Goal: Task Accomplishment & Management: Use online tool/utility

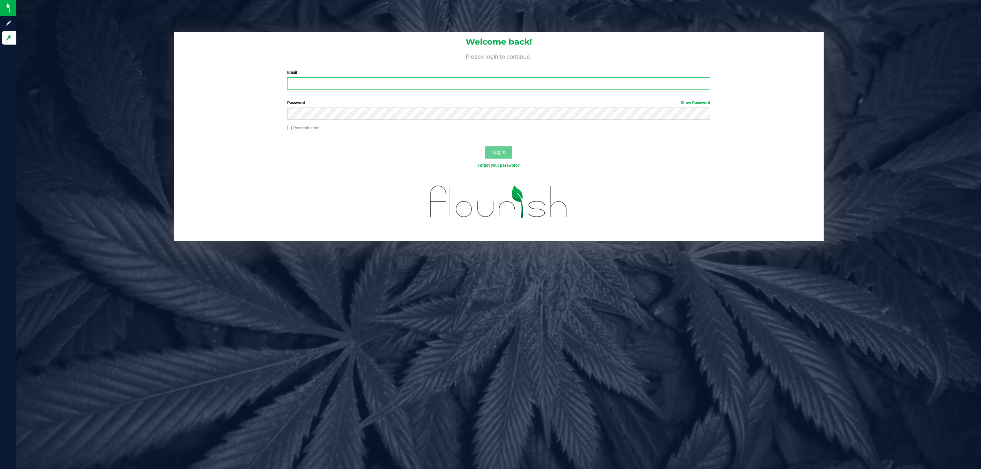
click at [335, 85] on input "Email" at bounding box center [498, 83] width 423 height 12
type input "D"
type input "[EMAIL_ADDRESS][DOMAIN_NAME]"
click at [485, 146] on button "Log In" at bounding box center [498, 152] width 27 height 12
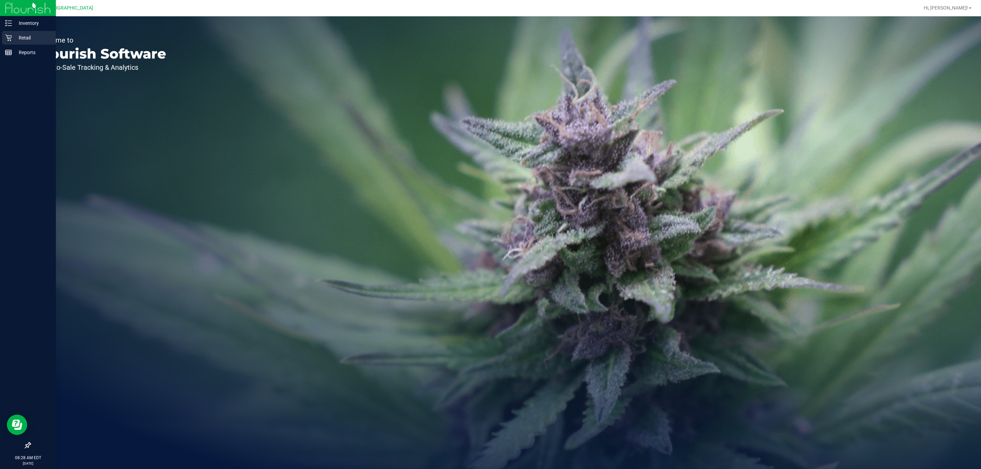
click at [11, 39] on icon at bounding box center [8, 37] width 7 height 7
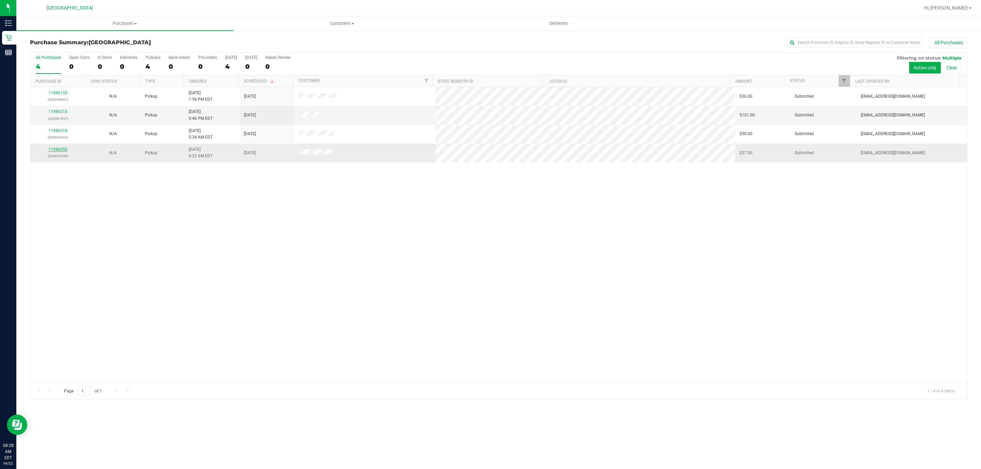
click at [59, 151] on link "11986550" at bounding box center [57, 149] width 19 height 5
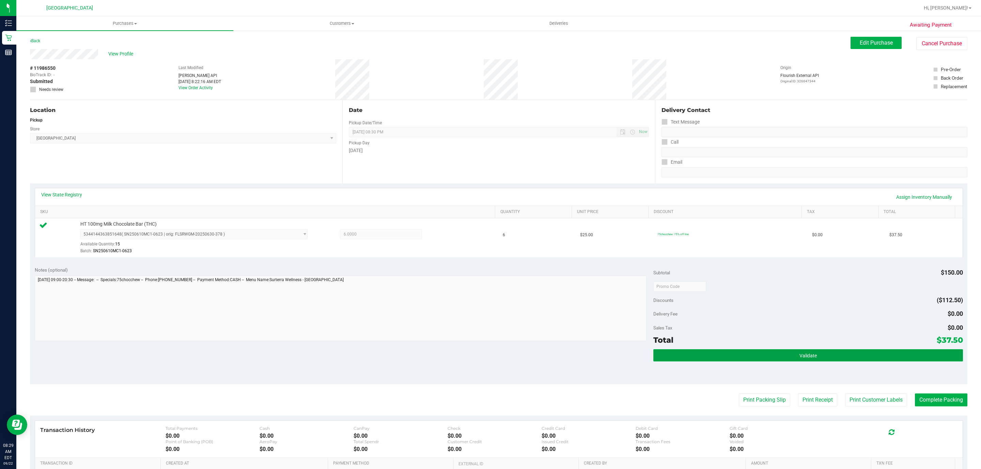
click at [819, 358] on button "Validate" at bounding box center [807, 355] width 309 height 12
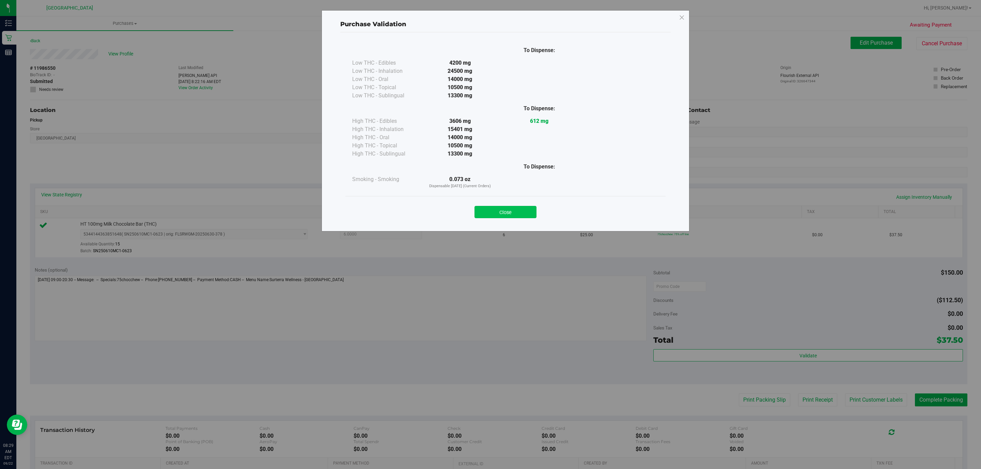
click at [530, 217] on button "Close" at bounding box center [505, 212] width 62 height 12
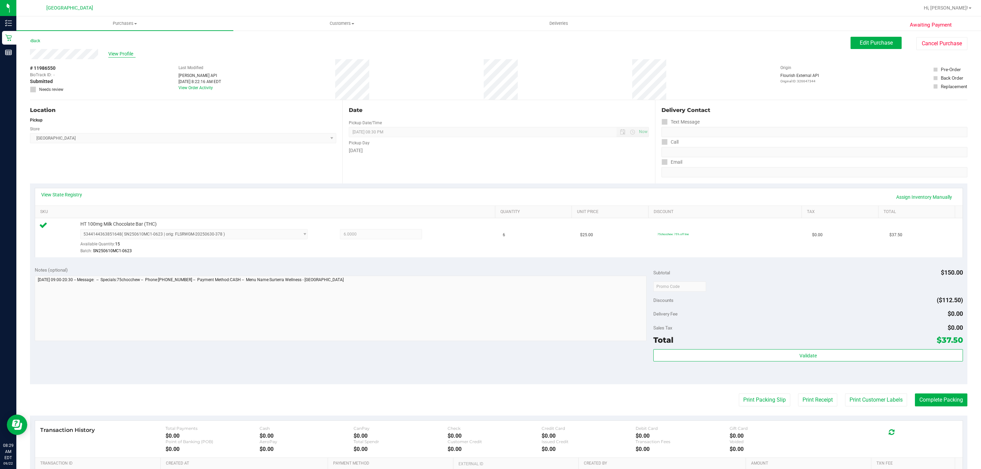
click at [123, 52] on span "View Profile" at bounding box center [121, 53] width 27 height 7
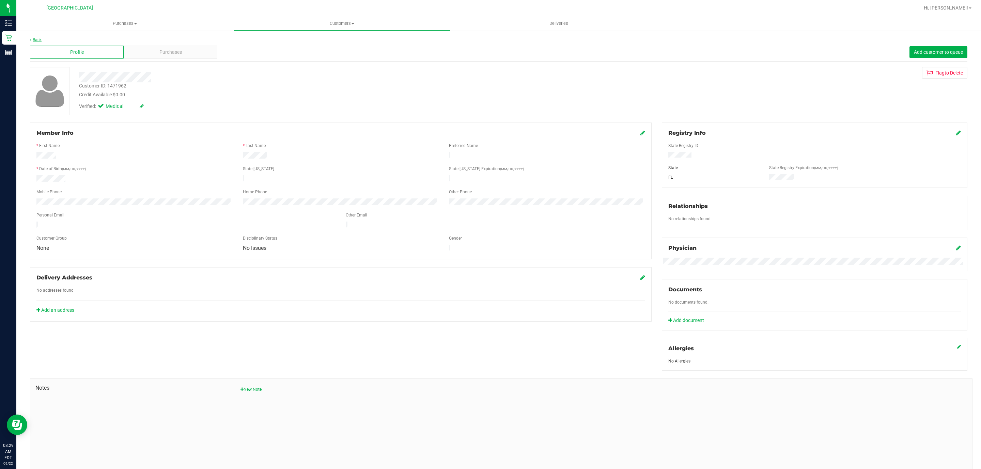
click at [39, 38] on link "Back" at bounding box center [36, 39] width 12 height 5
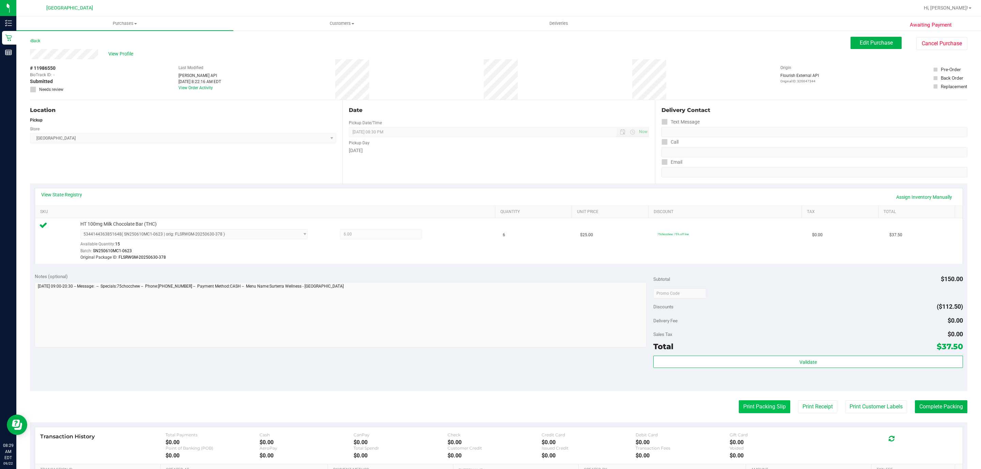
click at [759, 405] on button "Print Packing Slip" at bounding box center [764, 406] width 51 height 13
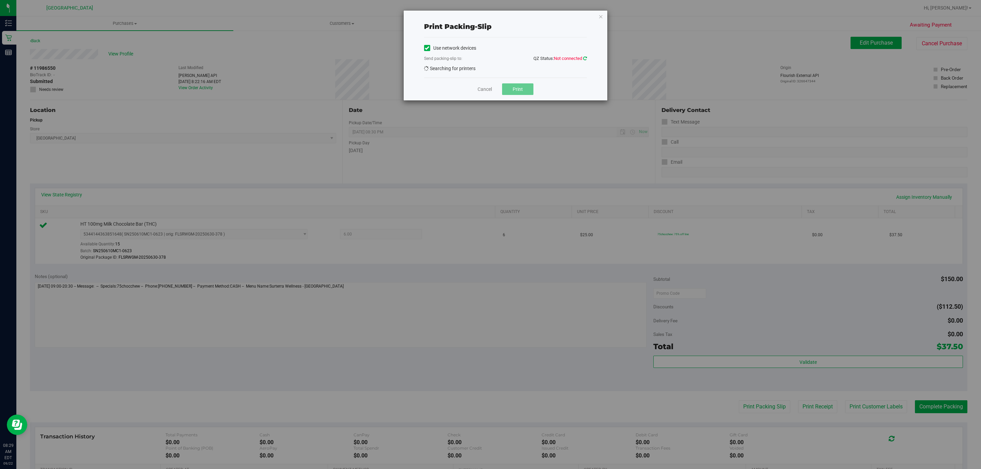
click at [583, 58] on icon at bounding box center [585, 58] width 4 height 4
click at [584, 57] on icon at bounding box center [585, 58] width 4 height 4
click at [532, 72] on span "EPSON-[GEOGRAPHIC_DATA]" at bounding box center [501, 70] width 154 height 10
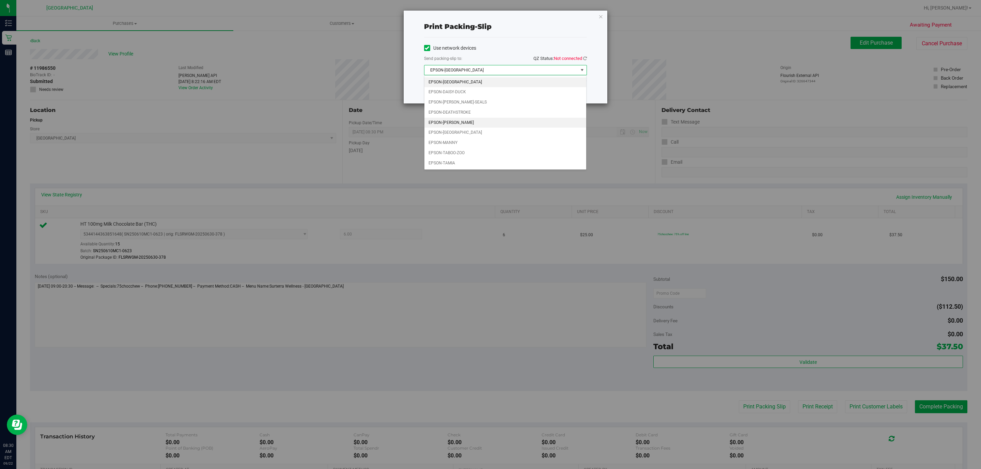
click at [467, 126] on li "EPSON-[PERSON_NAME]" at bounding box center [505, 123] width 162 height 10
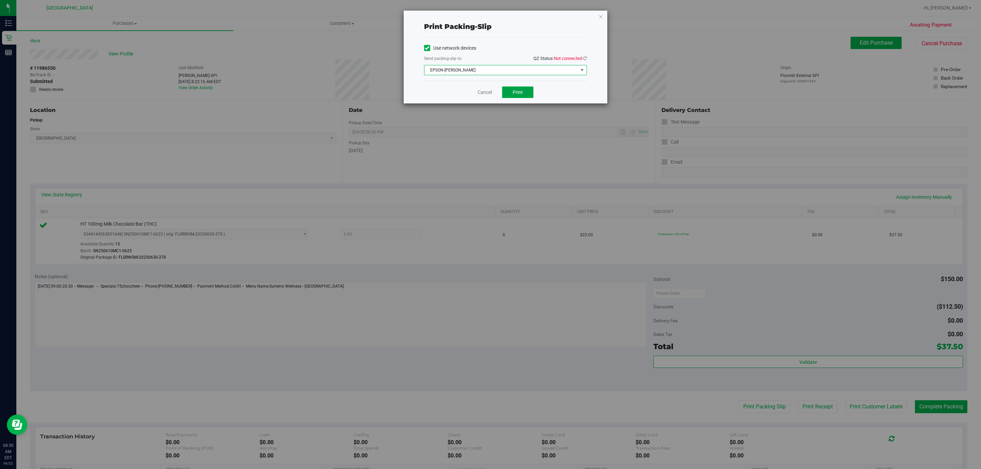
click at [528, 97] on button "Print" at bounding box center [517, 92] width 31 height 12
click at [490, 94] on link "Cancel" at bounding box center [484, 92] width 14 height 7
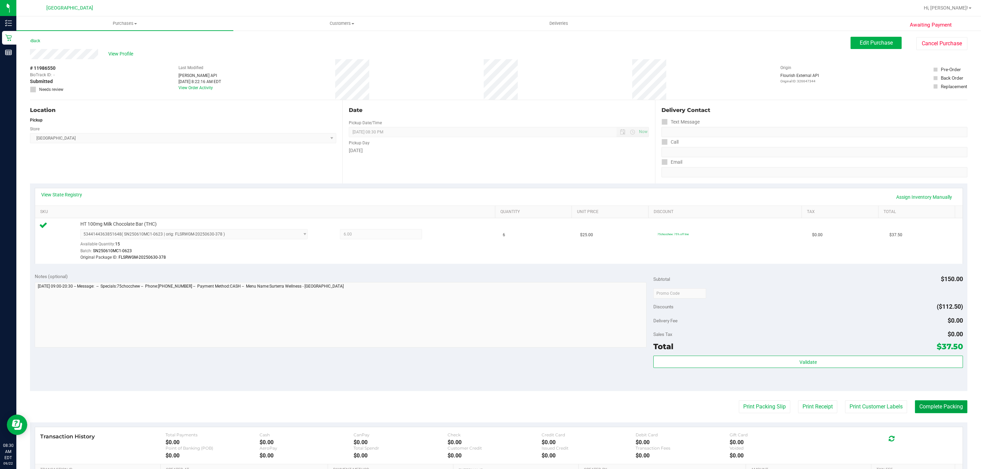
click at [942, 410] on button "Complete Packing" at bounding box center [941, 406] width 52 height 13
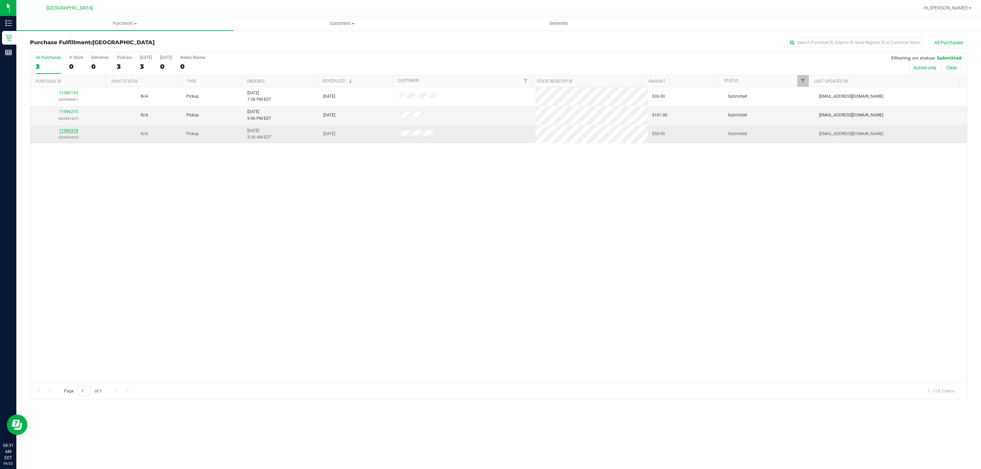
click at [65, 131] on link "11986318" at bounding box center [68, 130] width 19 height 5
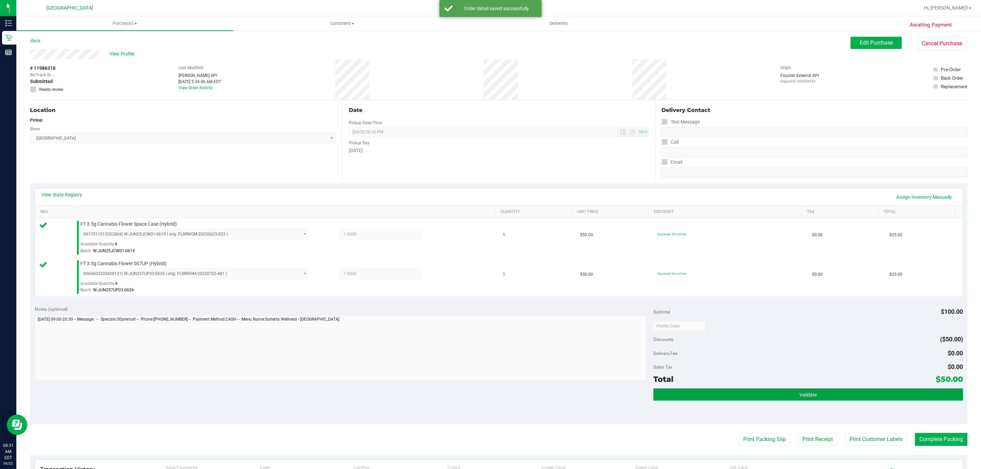
click at [754, 401] on button "Validate" at bounding box center [807, 395] width 309 height 12
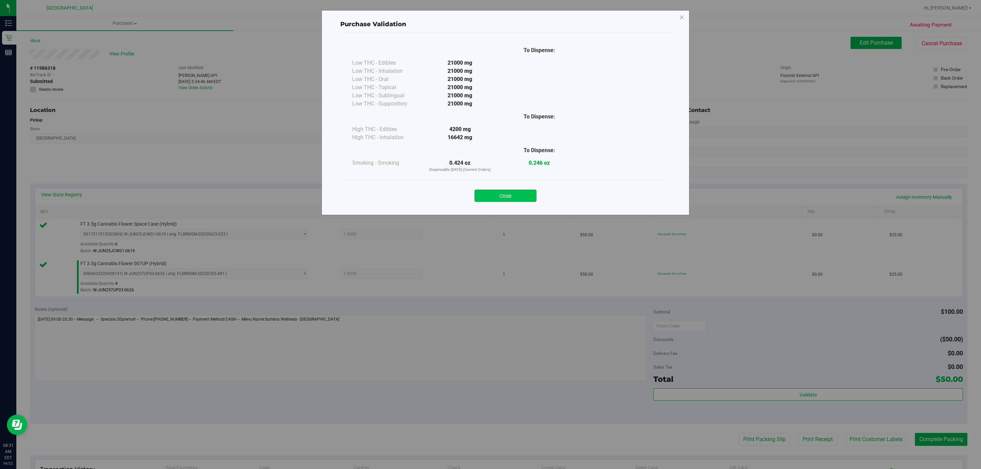
click at [508, 193] on button "Close" at bounding box center [505, 196] width 62 height 12
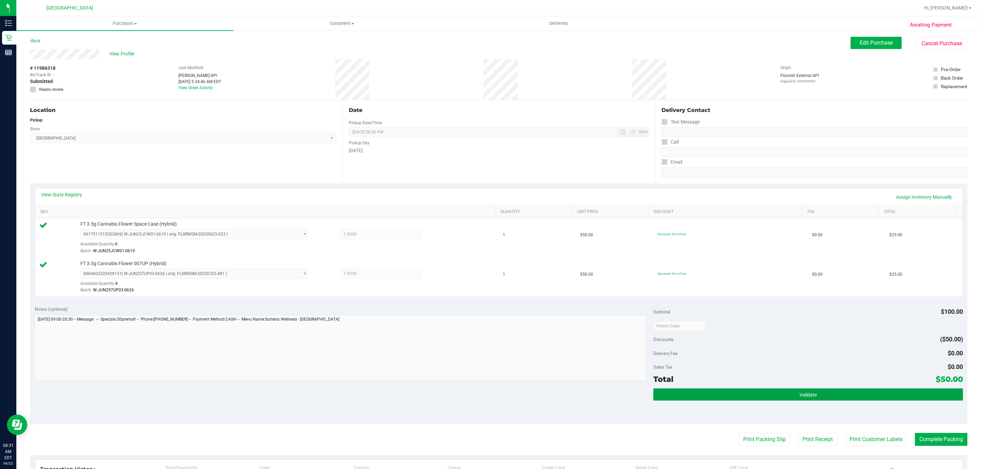
click at [736, 397] on button "Validate" at bounding box center [807, 395] width 309 height 12
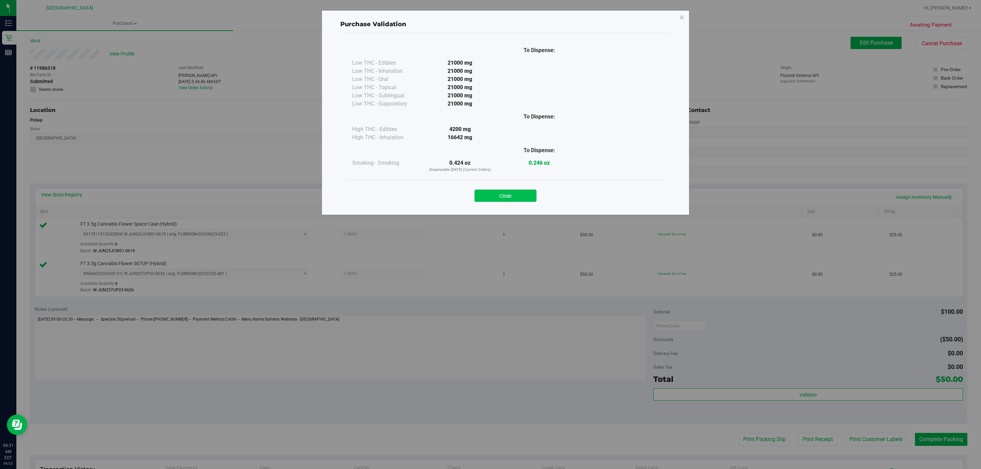
click at [509, 191] on button "Close" at bounding box center [505, 196] width 62 height 12
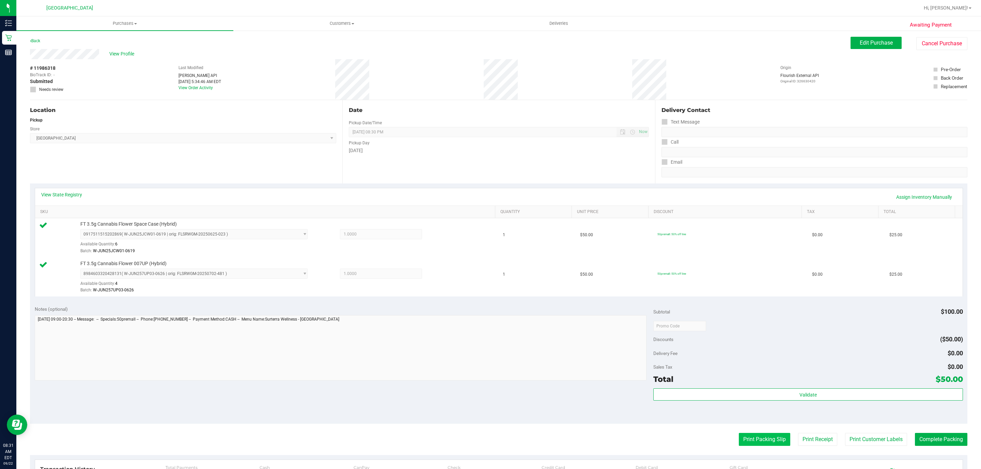
click at [768, 438] on button "Print Packing Slip" at bounding box center [764, 439] width 51 height 13
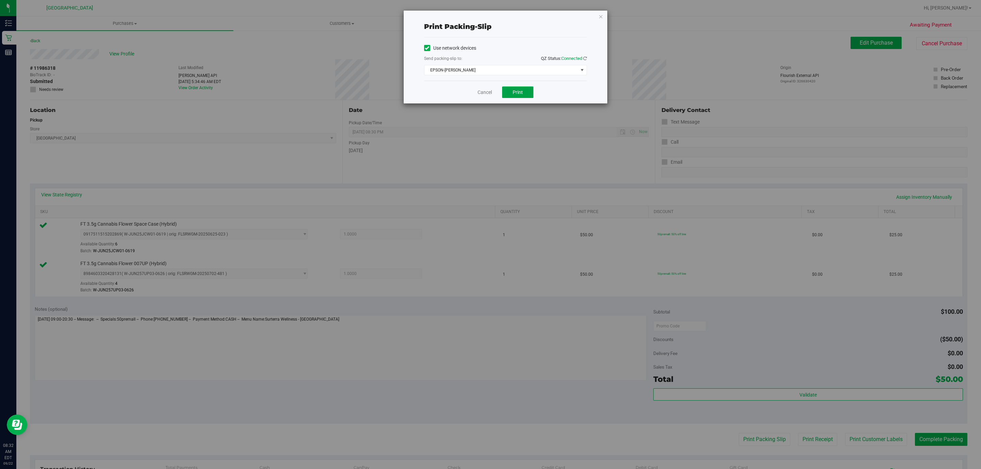
click at [521, 95] on span "Print" at bounding box center [517, 92] width 10 height 5
click at [487, 91] on link "Cancel" at bounding box center [484, 92] width 14 height 7
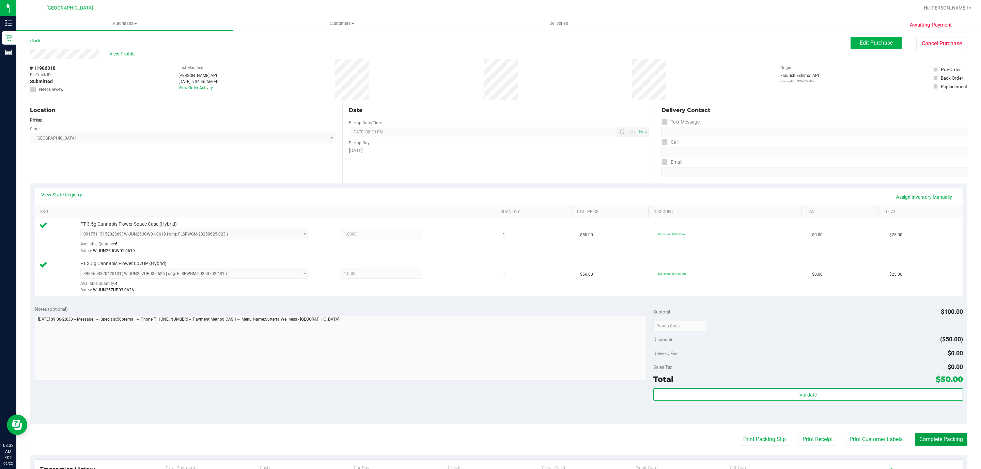
click at [935, 439] on button "Complete Packing" at bounding box center [941, 439] width 52 height 13
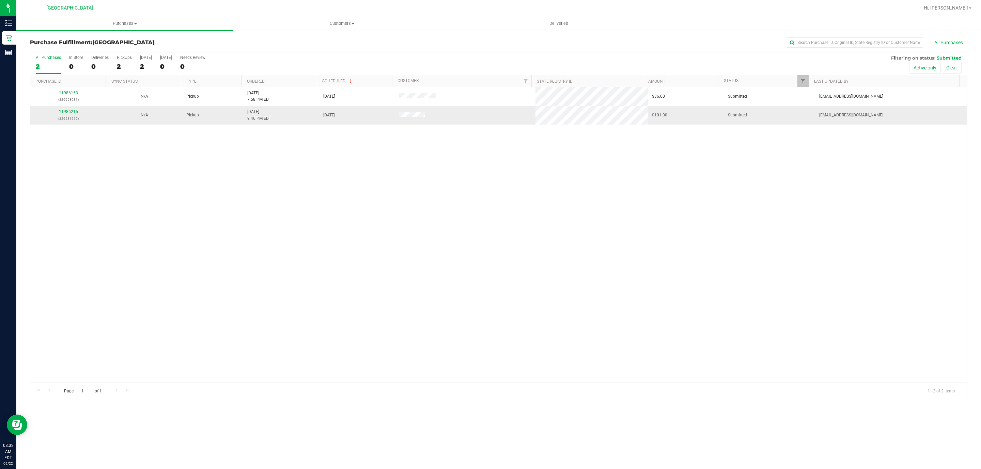
click at [72, 112] on link "11986215" at bounding box center [68, 111] width 19 height 5
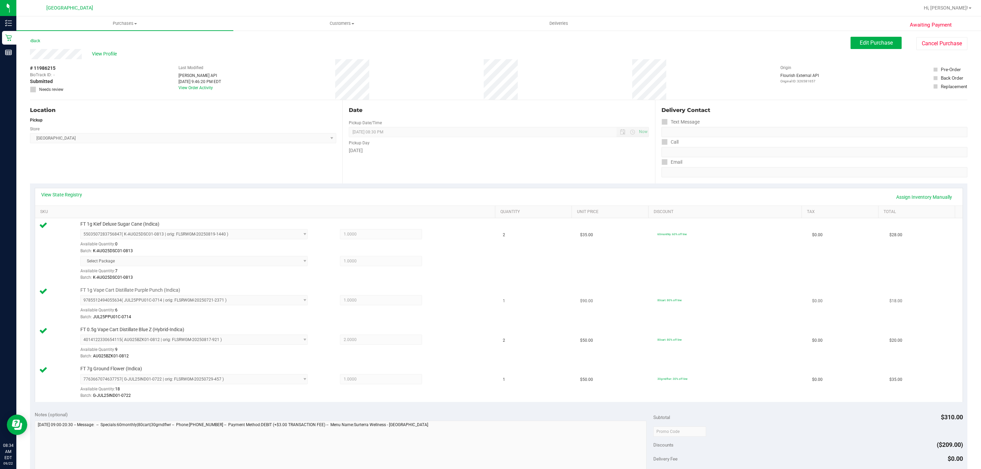
scroll to position [153, 0]
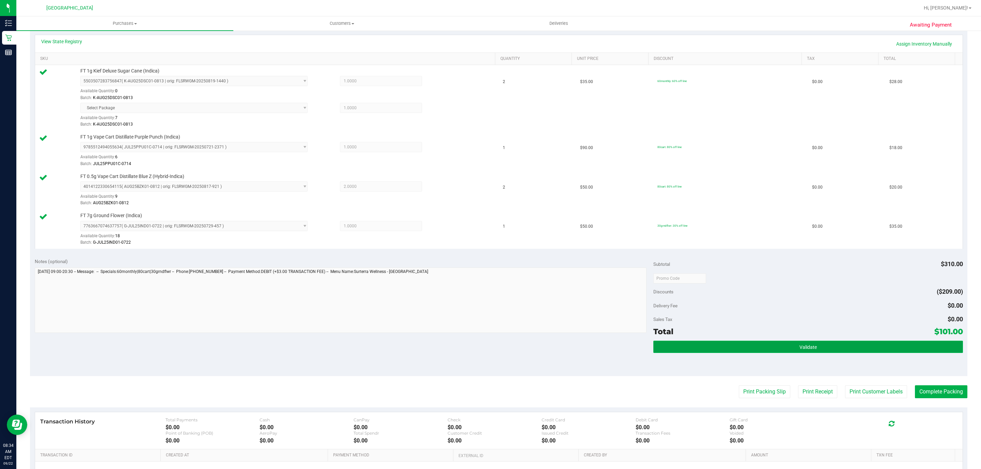
click at [893, 353] on button "Validate" at bounding box center [807, 347] width 309 height 12
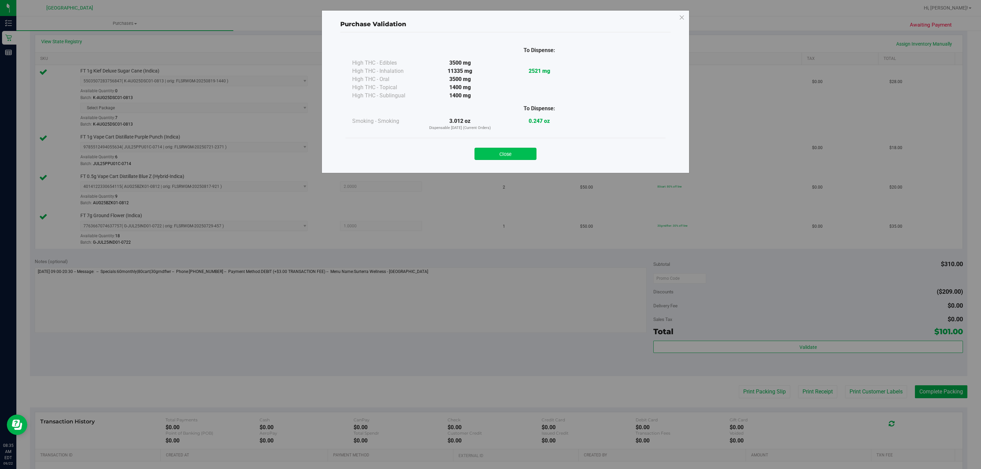
click at [527, 158] on button "Close" at bounding box center [505, 154] width 62 height 12
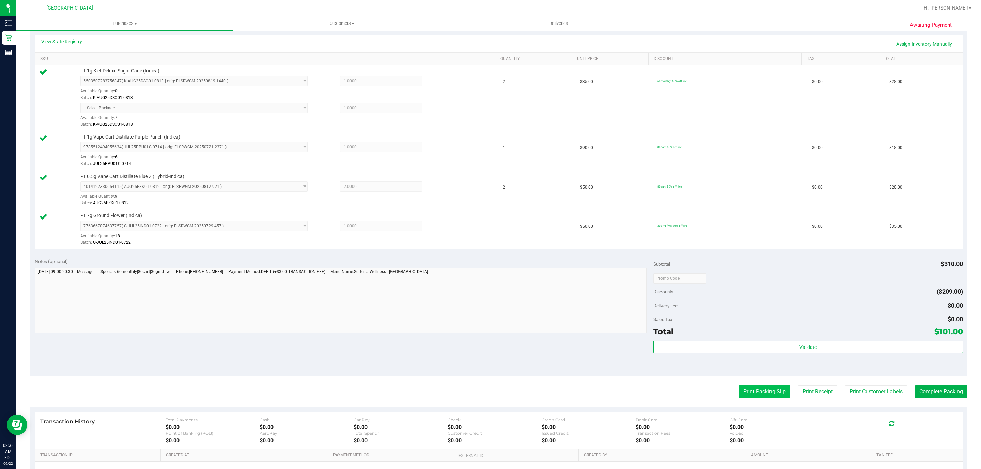
click at [766, 397] on button "Print Packing Slip" at bounding box center [764, 391] width 51 height 13
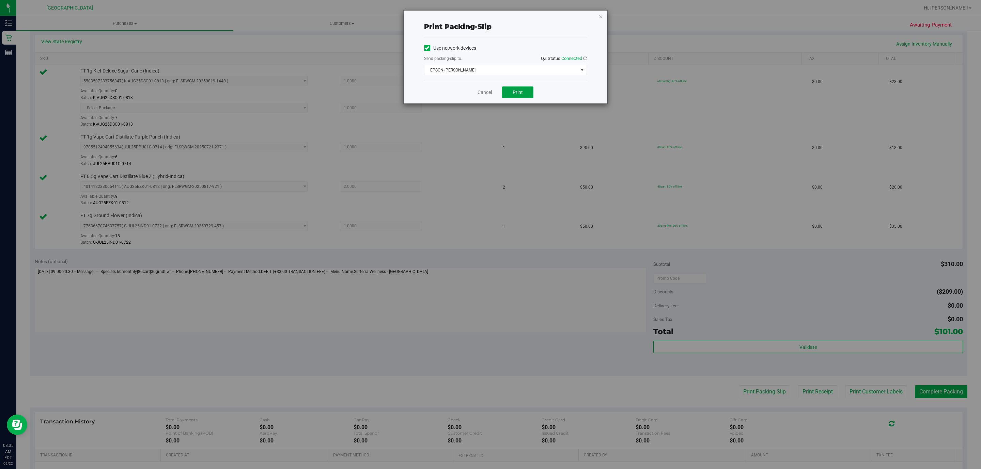
click at [529, 97] on button "Print" at bounding box center [517, 92] width 31 height 12
click at [488, 94] on link "Cancel" at bounding box center [484, 92] width 14 height 7
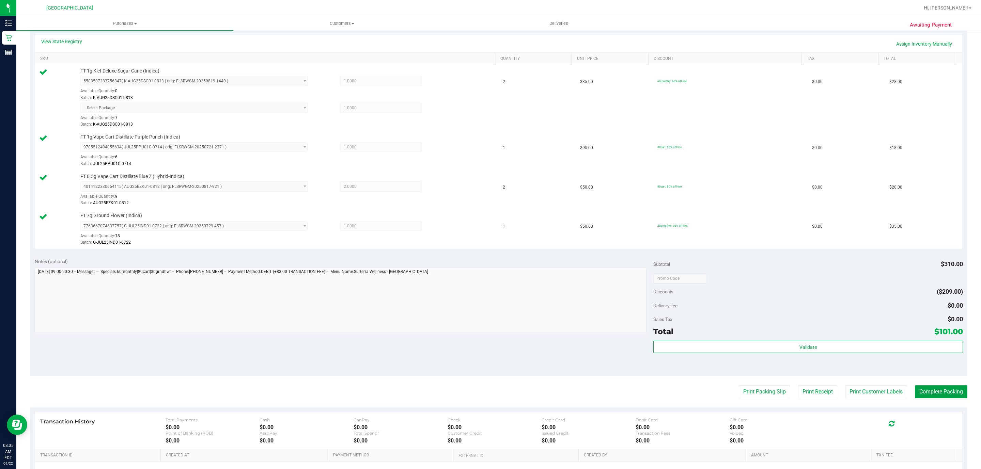
click at [948, 394] on button "Complete Packing" at bounding box center [941, 391] width 52 height 13
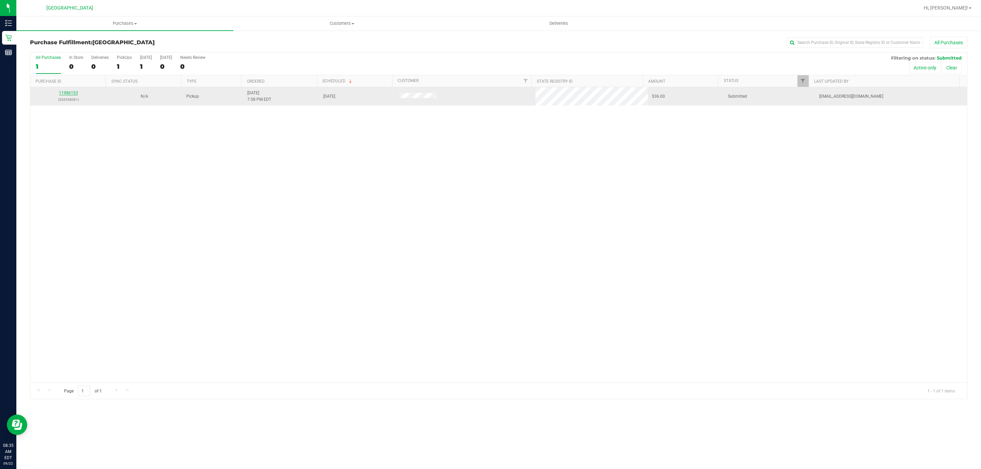
click at [71, 93] on link "11986153" at bounding box center [68, 93] width 19 height 5
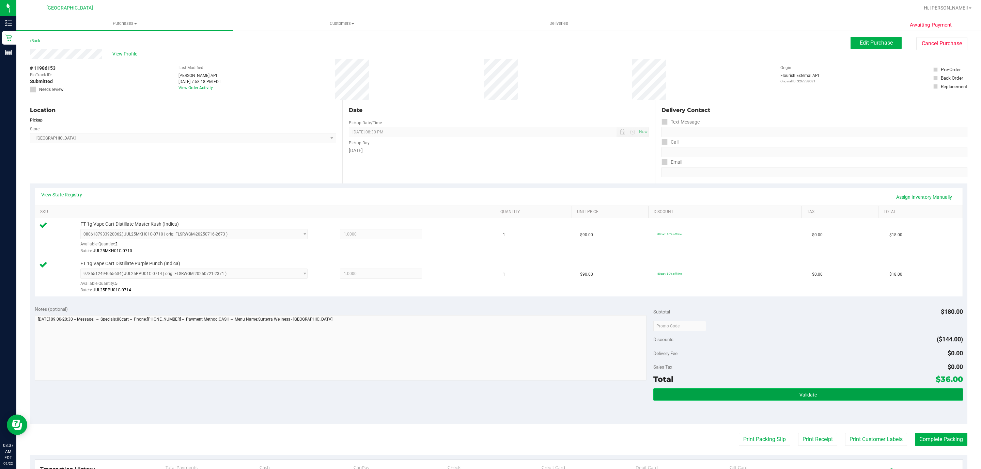
click at [837, 398] on button "Validate" at bounding box center [807, 395] width 309 height 12
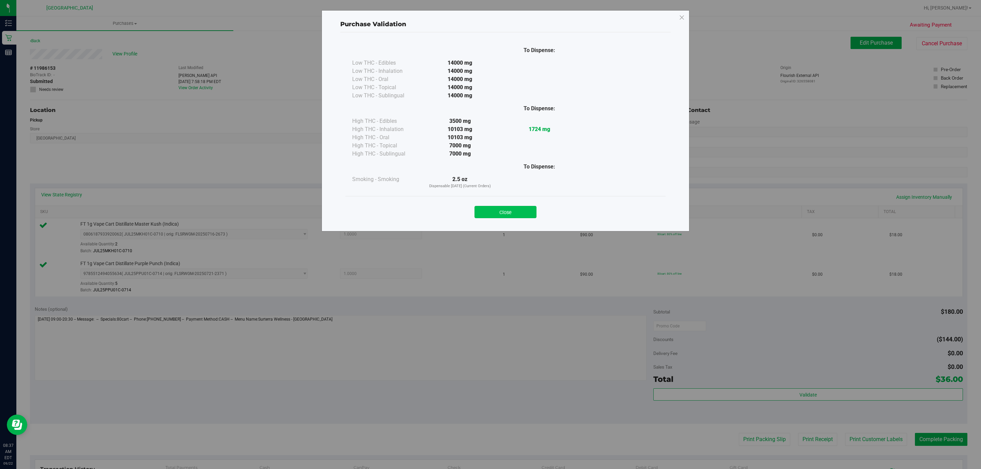
click at [495, 215] on button "Close" at bounding box center [505, 212] width 62 height 12
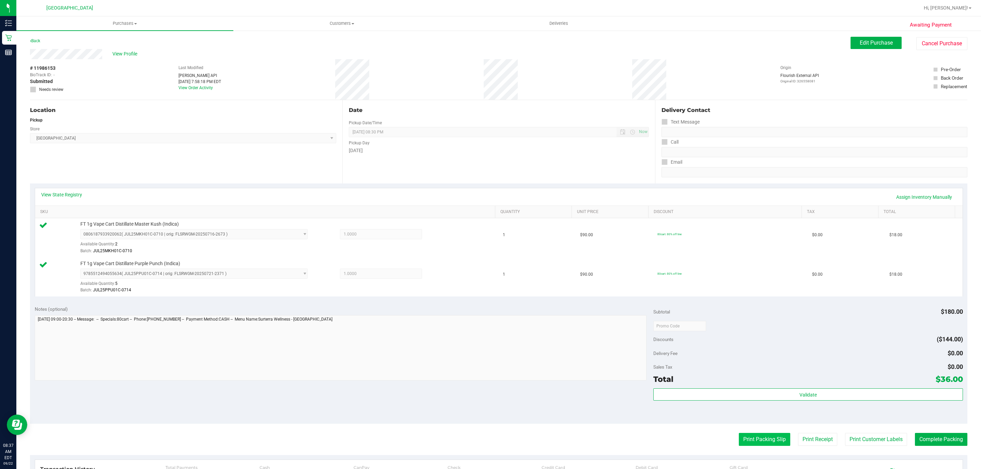
click at [749, 441] on button "Print Packing Slip" at bounding box center [764, 439] width 51 height 13
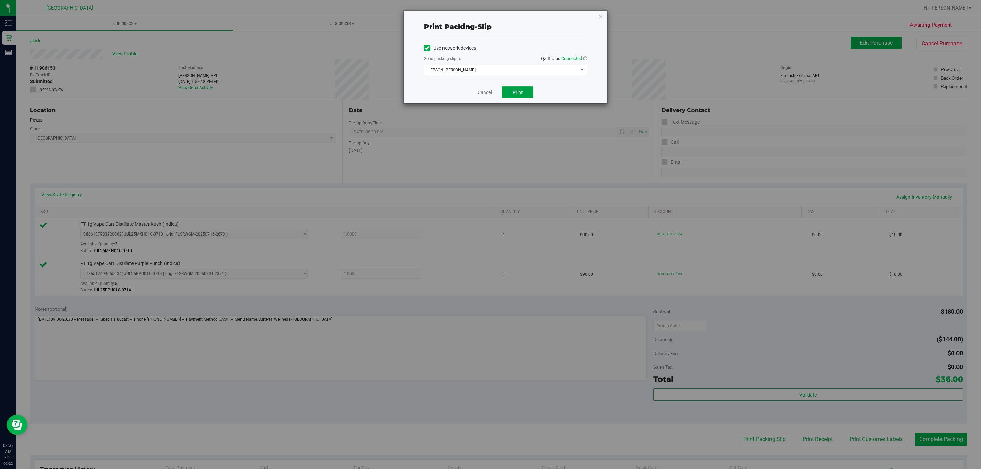
click at [519, 91] on span "Print" at bounding box center [517, 92] width 10 height 5
click at [488, 96] on link "Cancel" at bounding box center [484, 92] width 14 height 7
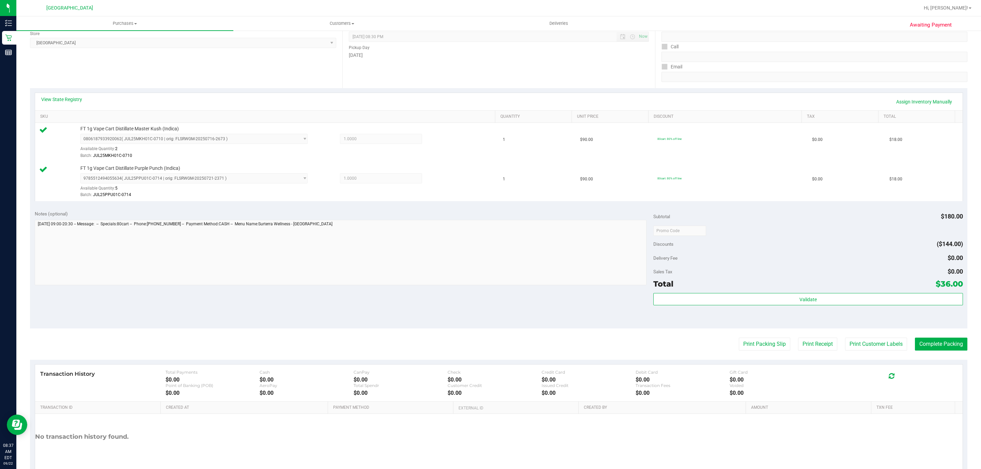
scroll to position [102, 0]
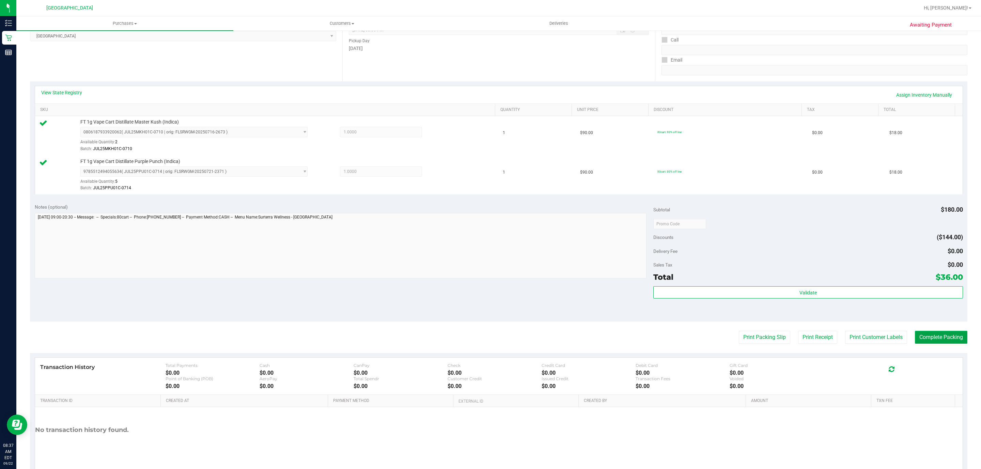
click at [938, 338] on button "Complete Packing" at bounding box center [941, 337] width 52 height 13
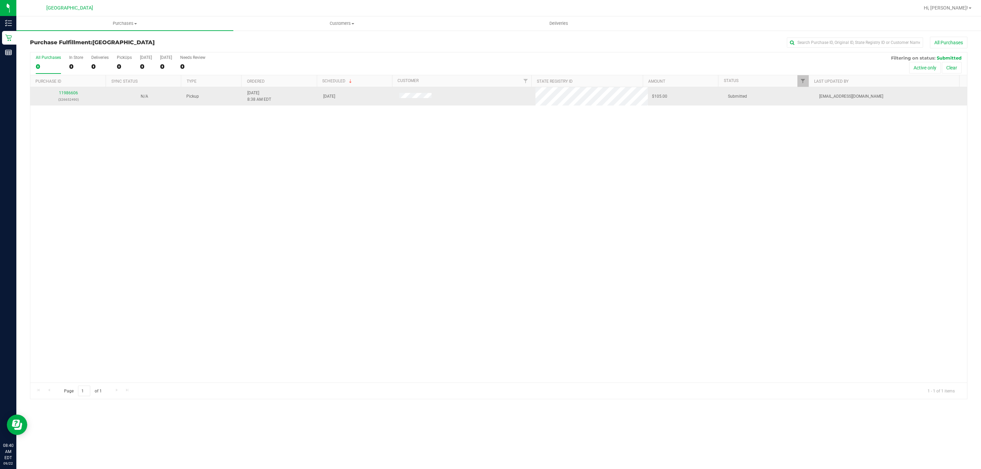
click at [66, 91] on div "11986606 (326652490)" at bounding box center [68, 96] width 68 height 13
click at [67, 93] on link "11986606" at bounding box center [68, 93] width 19 height 5
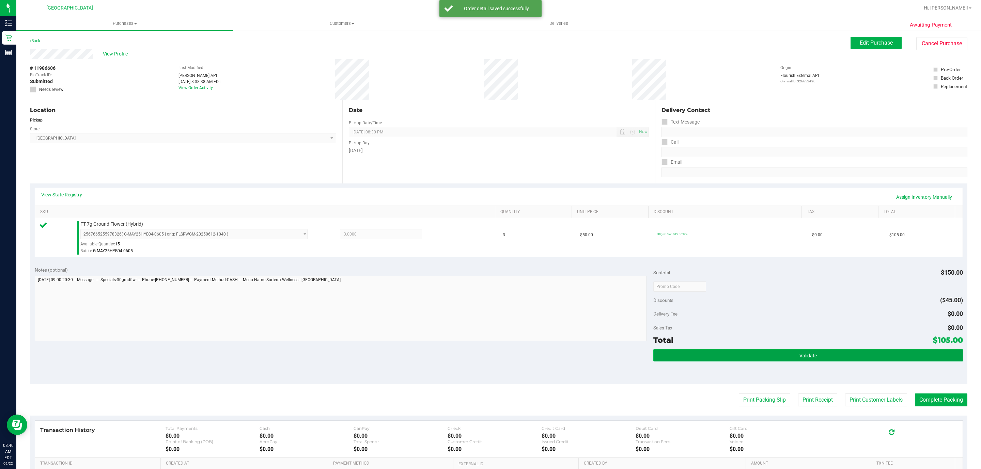
click at [712, 356] on button "Validate" at bounding box center [807, 355] width 309 height 12
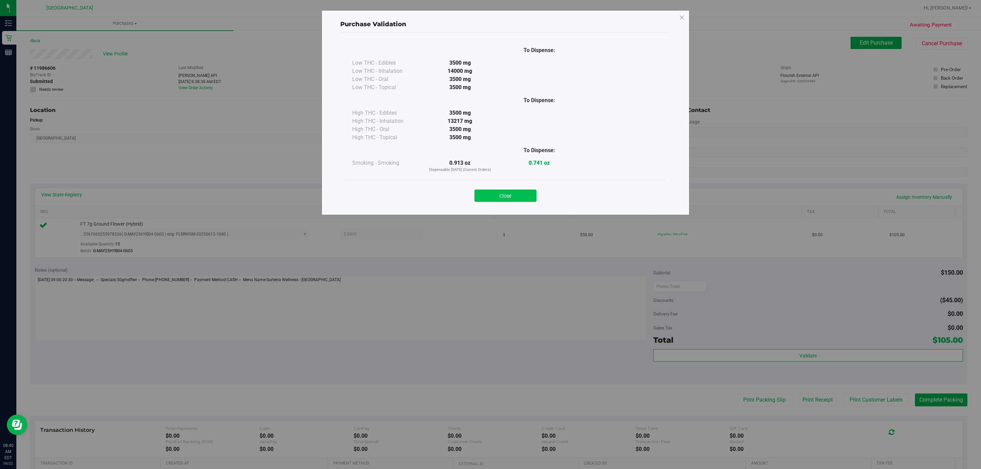
click at [509, 191] on button "Close" at bounding box center [505, 196] width 62 height 12
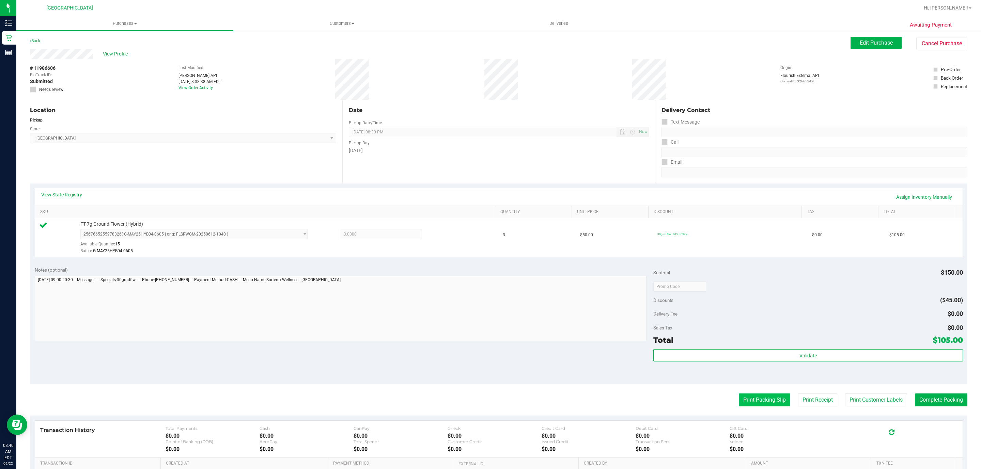
click at [770, 397] on button "Print Packing Slip" at bounding box center [764, 400] width 51 height 13
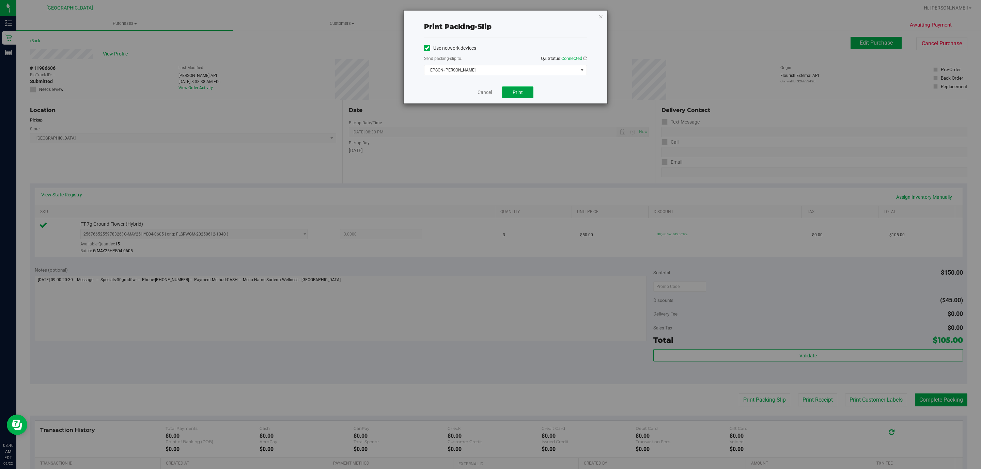
click at [514, 93] on span "Print" at bounding box center [517, 92] width 10 height 5
click at [601, 15] on icon "button" at bounding box center [600, 16] width 5 height 8
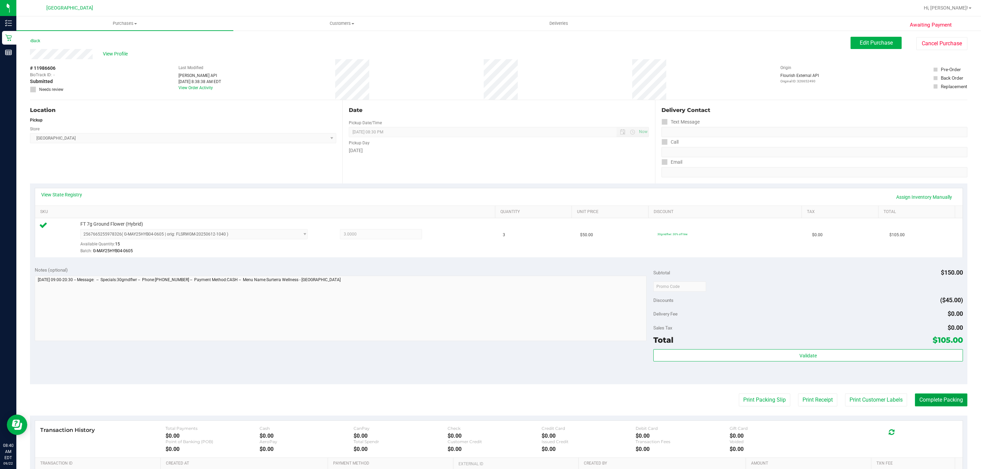
click at [929, 397] on button "Complete Packing" at bounding box center [941, 400] width 52 height 13
